Goal: Task Accomplishment & Management: Use online tool/utility

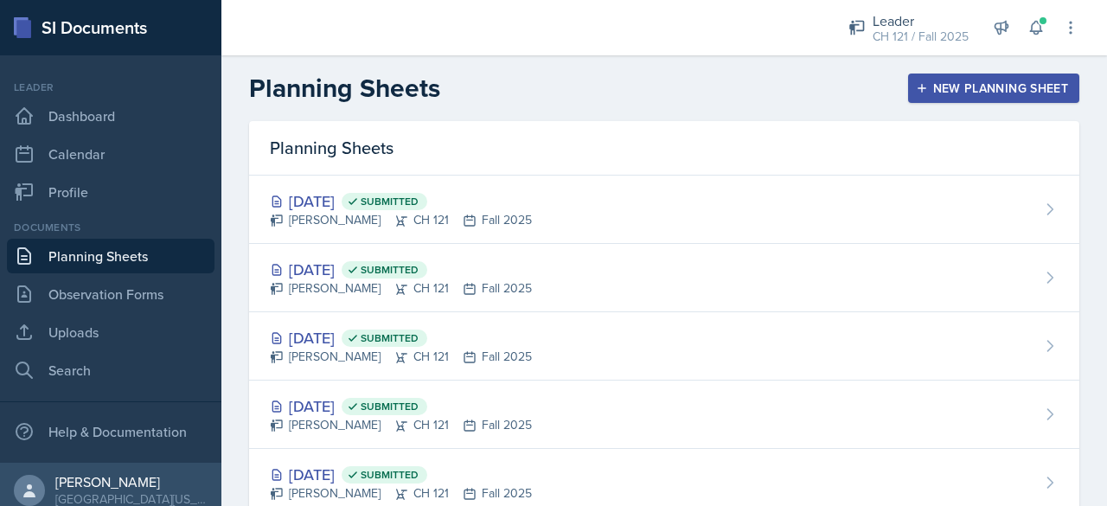
click at [951, 81] on div "New Planning Sheet" at bounding box center [993, 88] width 149 height 14
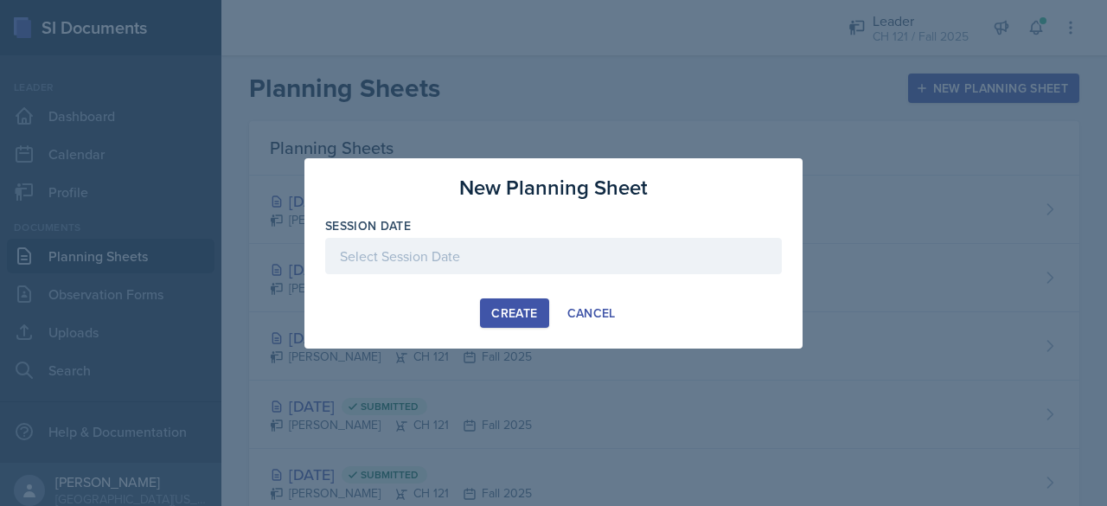
click at [624, 265] on div at bounding box center [553, 256] width 457 height 36
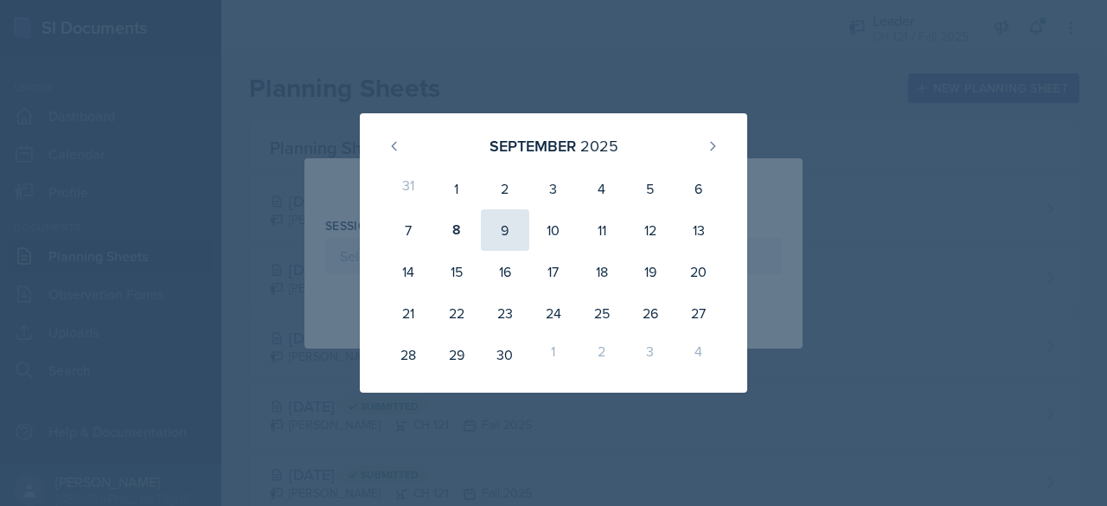
click at [524, 224] on div "9" at bounding box center [505, 230] width 48 height 42
type input "[DATE]"
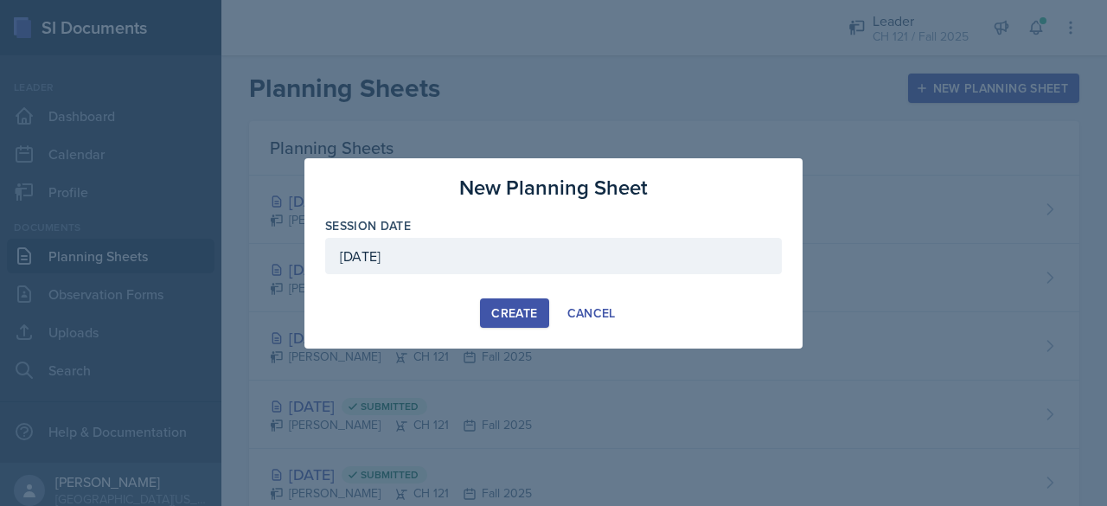
click at [515, 298] on button "Create" at bounding box center [514, 312] width 68 height 29
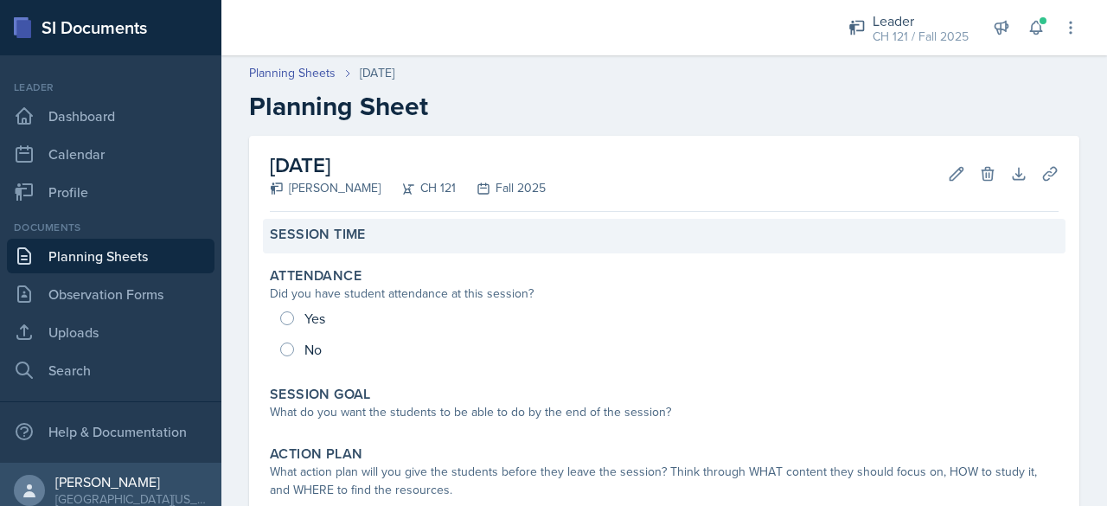
click at [410, 233] on div "Session Time" at bounding box center [664, 234] width 789 height 17
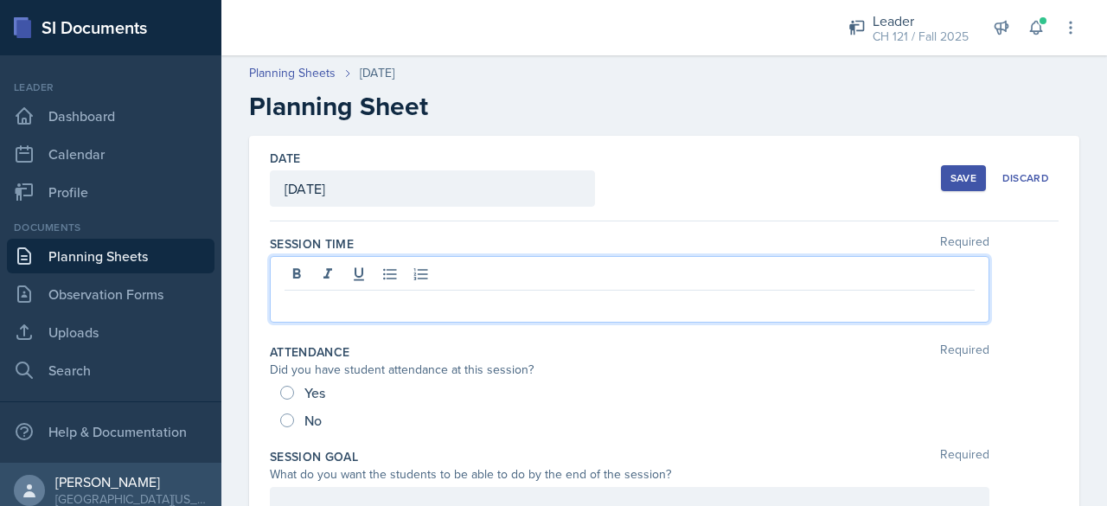
click at [405, 276] on div at bounding box center [629, 289] width 719 height 67
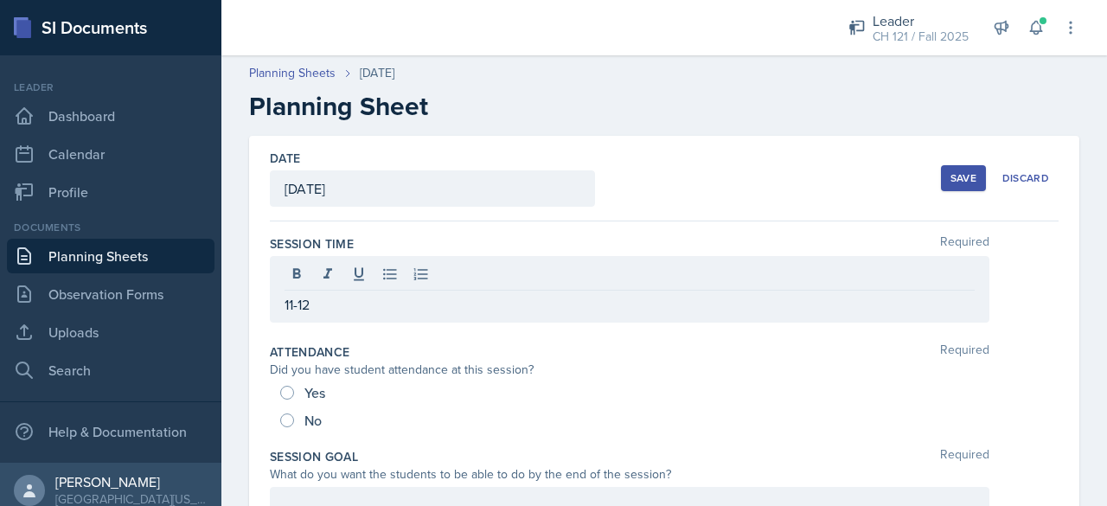
click at [396, 407] on div "No" at bounding box center [664, 420] width 768 height 28
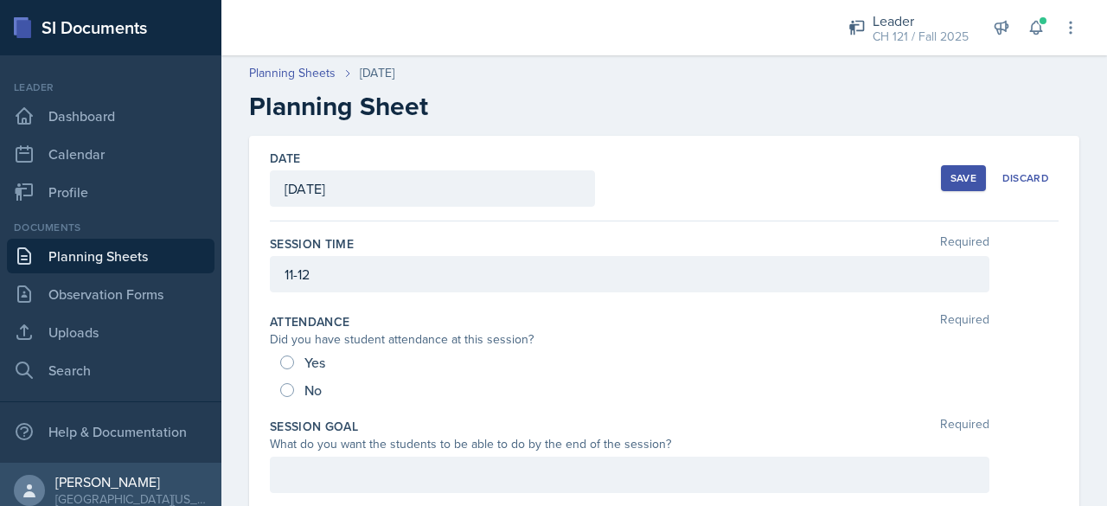
click at [320, 476] on div at bounding box center [629, 475] width 719 height 36
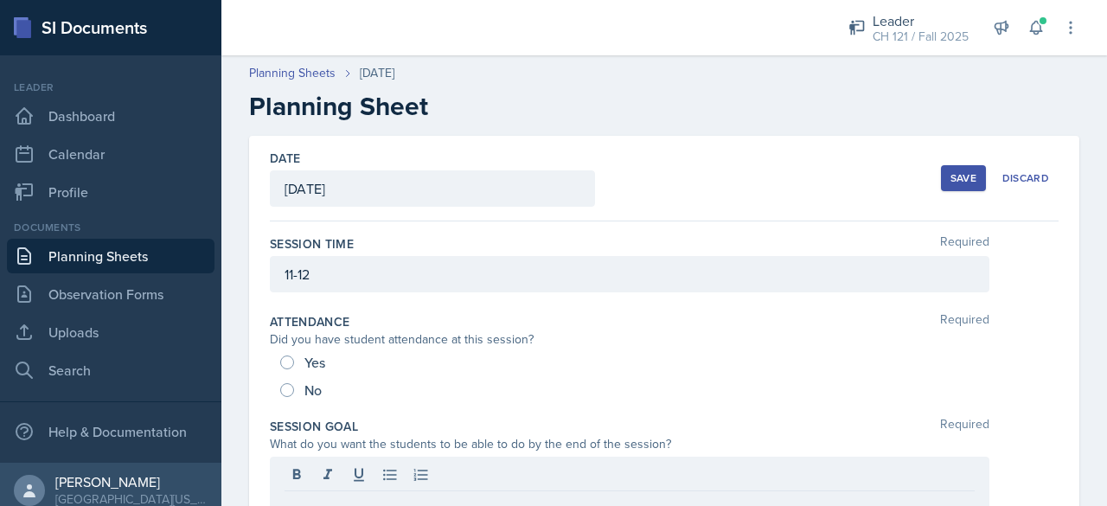
click at [960, 179] on div "Save" at bounding box center [963, 178] width 26 height 14
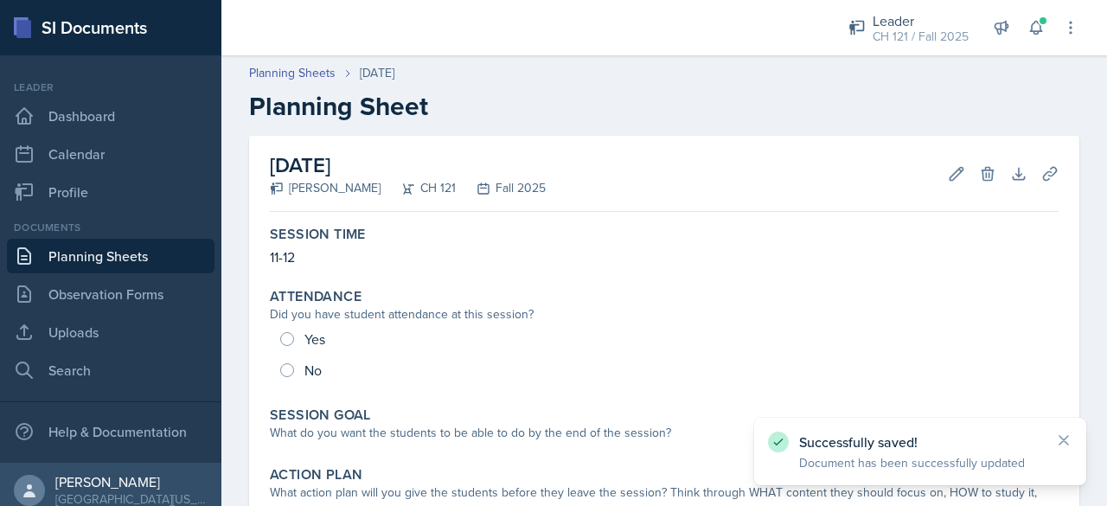
click at [162, 259] on link "Planning Sheets" at bounding box center [111, 256] width 208 height 35
